Goal: Transaction & Acquisition: Book appointment/travel/reservation

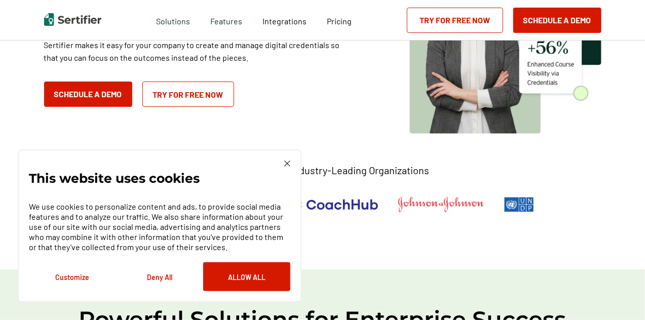
scroll to position [152, 0]
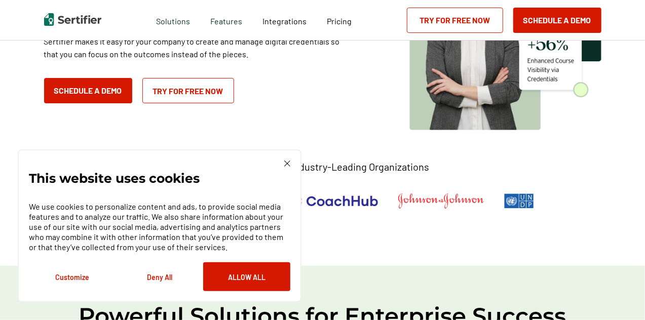
click at [158, 284] on button "Deny All" at bounding box center [159, 276] width 87 height 29
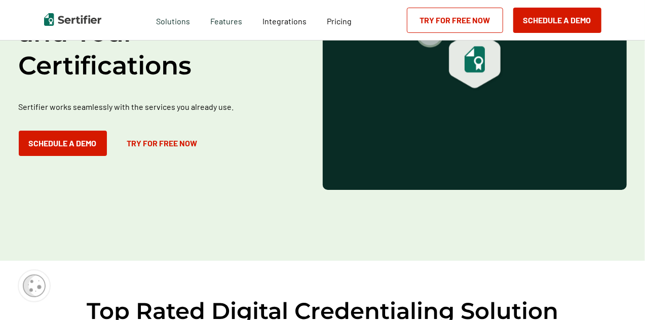
scroll to position [1339, 0]
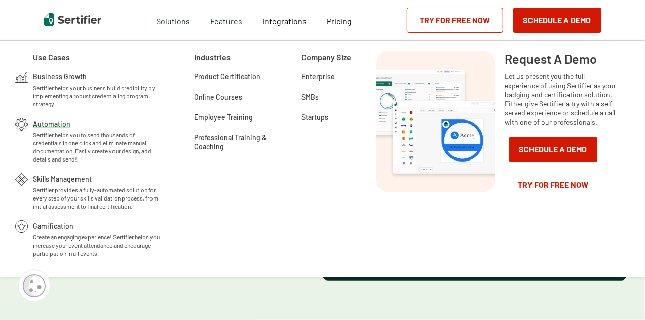
click at [87, 126] on div "Automation Sertifier helps you to send thousands of credentials in one click an…" at bounding box center [97, 140] width 128 height 45
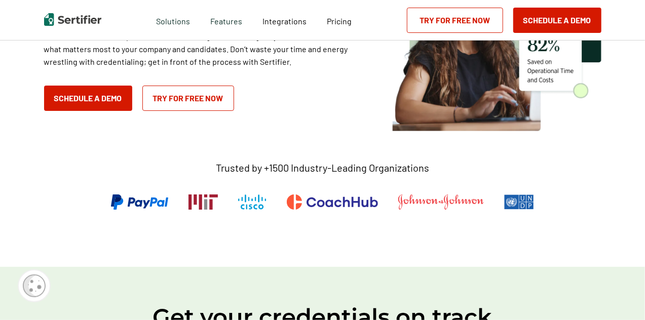
scroll to position [152, 0]
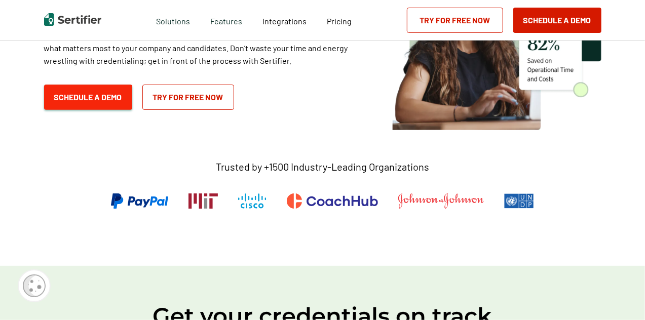
click at [111, 95] on button "Schedule a Demo" at bounding box center [88, 97] width 88 height 25
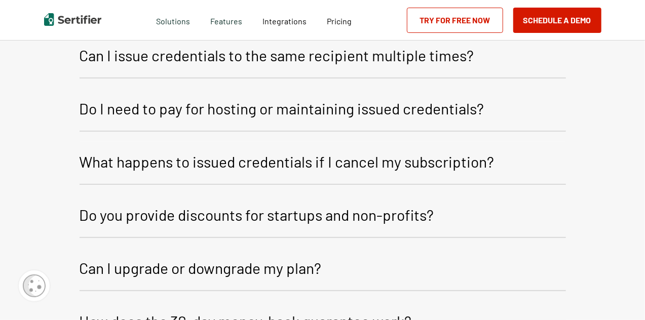
scroll to position [1216, 0]
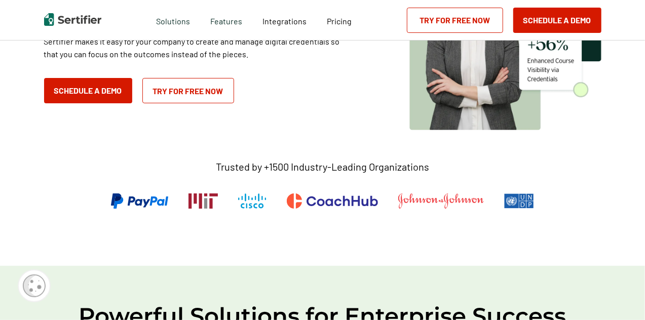
scroll to position [1342, 0]
